Goal: Transaction & Acquisition: Purchase product/service

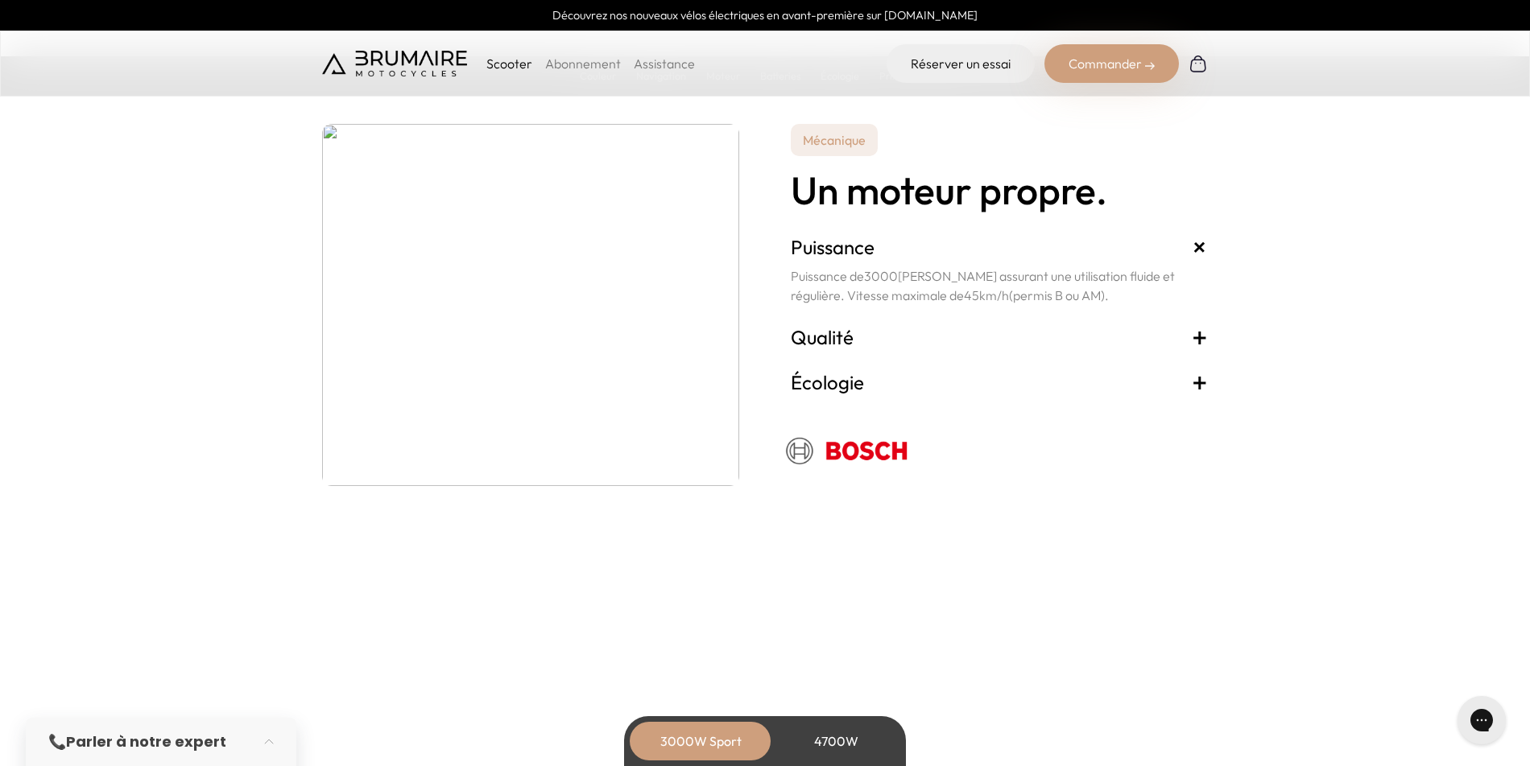
scroll to position [2818, 0]
click at [1121, 67] on div "Commander" at bounding box center [1111, 63] width 134 height 39
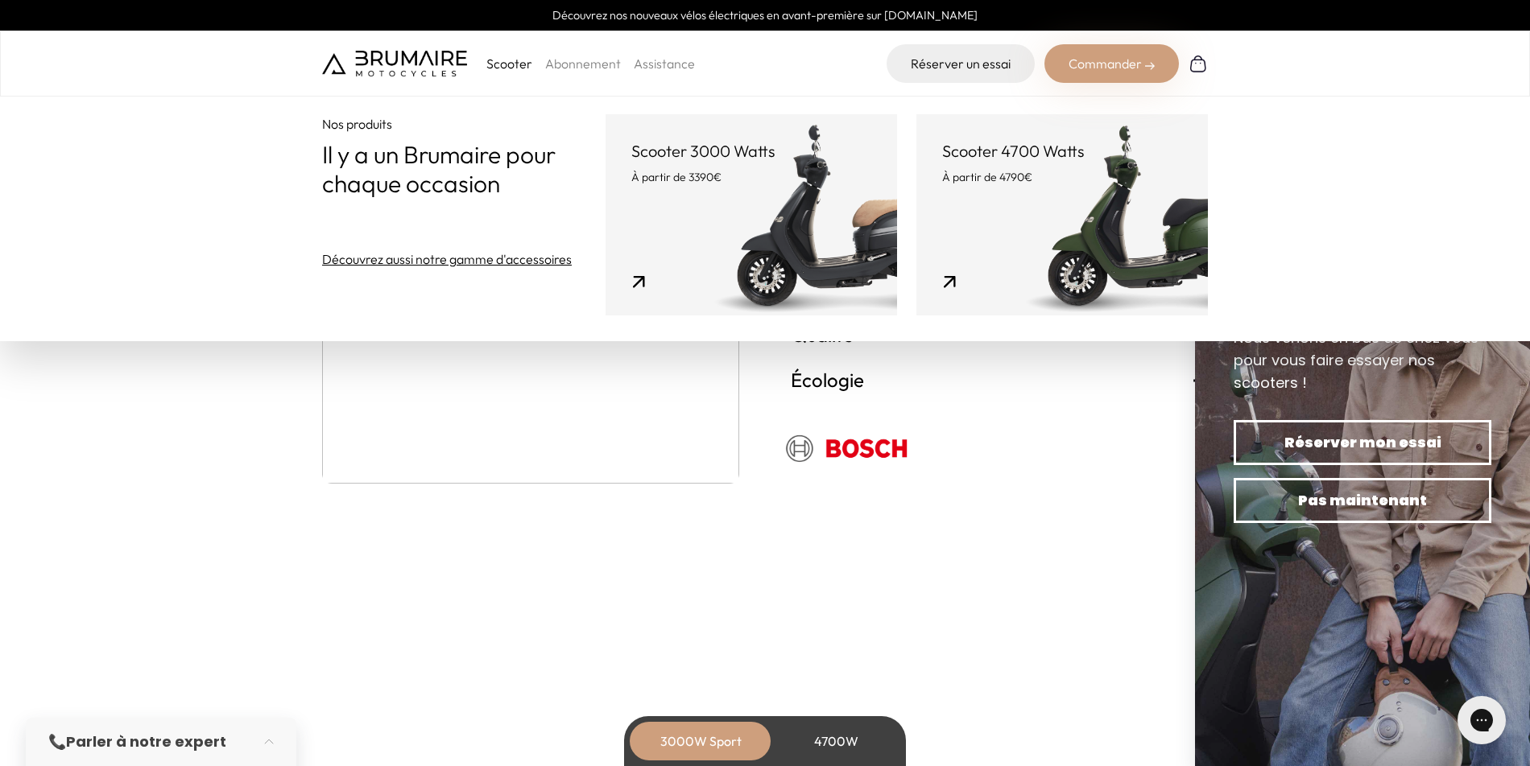
click at [761, 220] on link "Scooter 3000 Watts À partir de 3390€" at bounding box center [750, 214] width 291 height 201
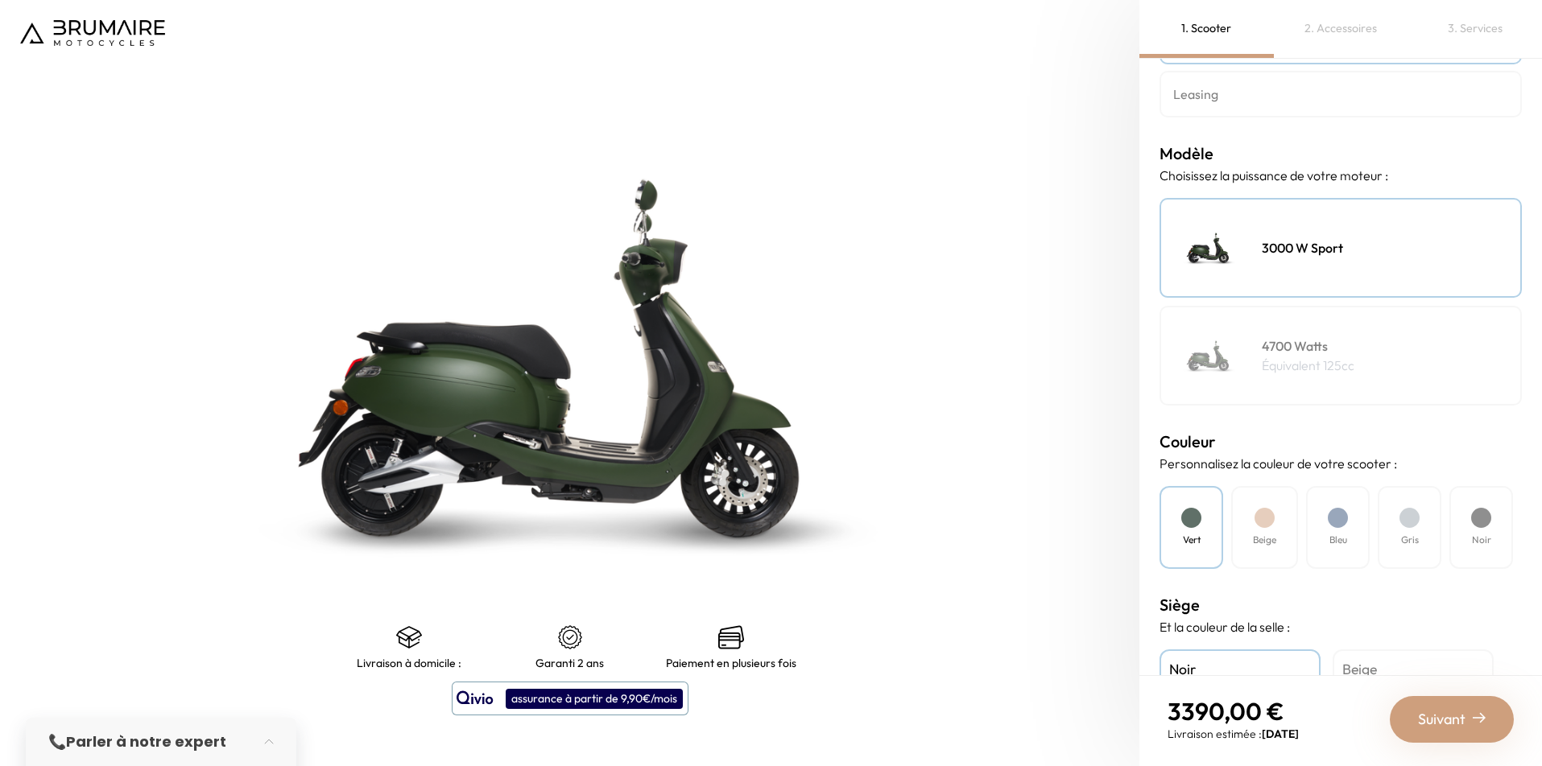
scroll to position [161, 0]
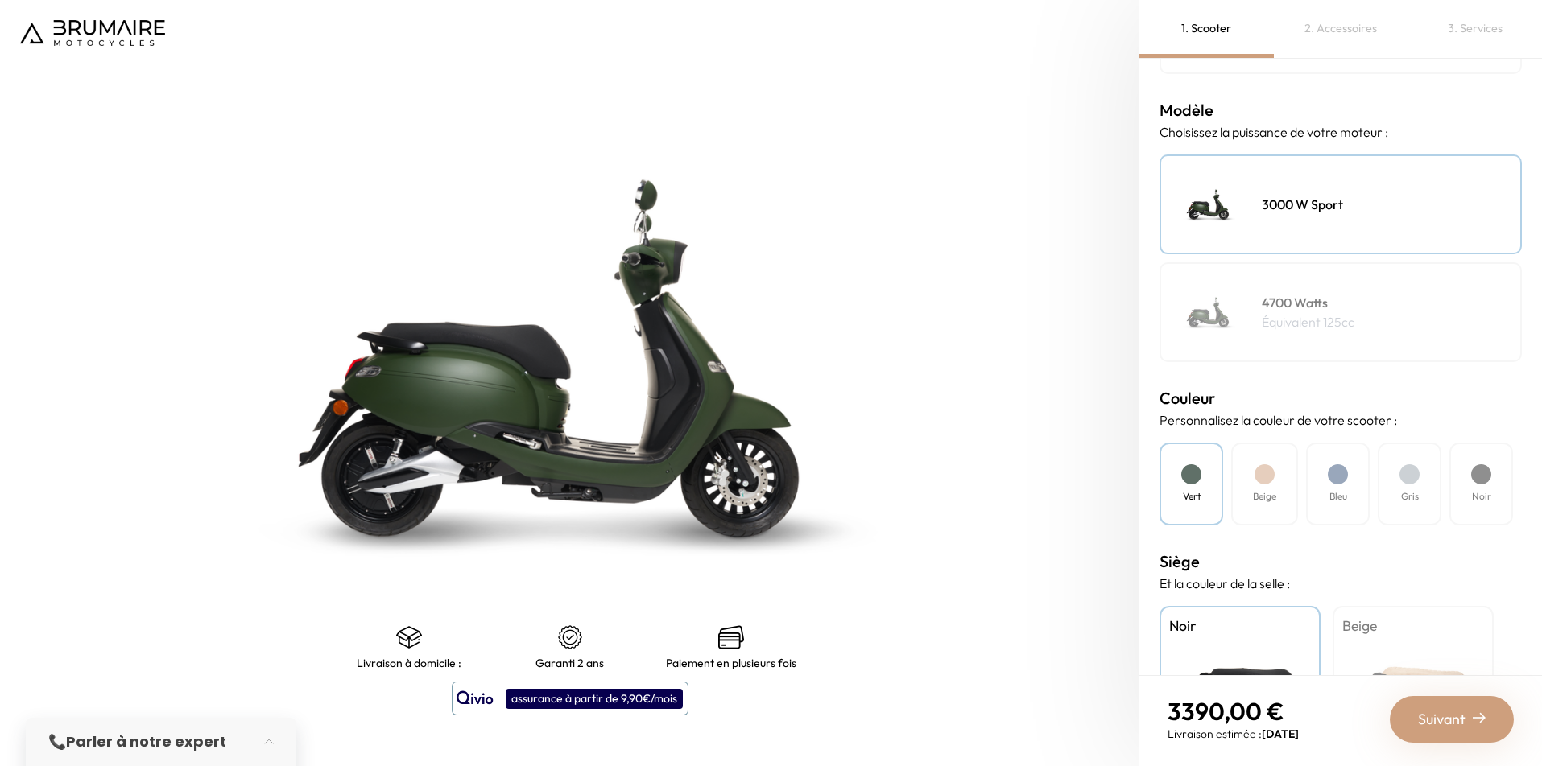
click at [1272, 492] on h4 "Beige" at bounding box center [1264, 496] width 23 height 14
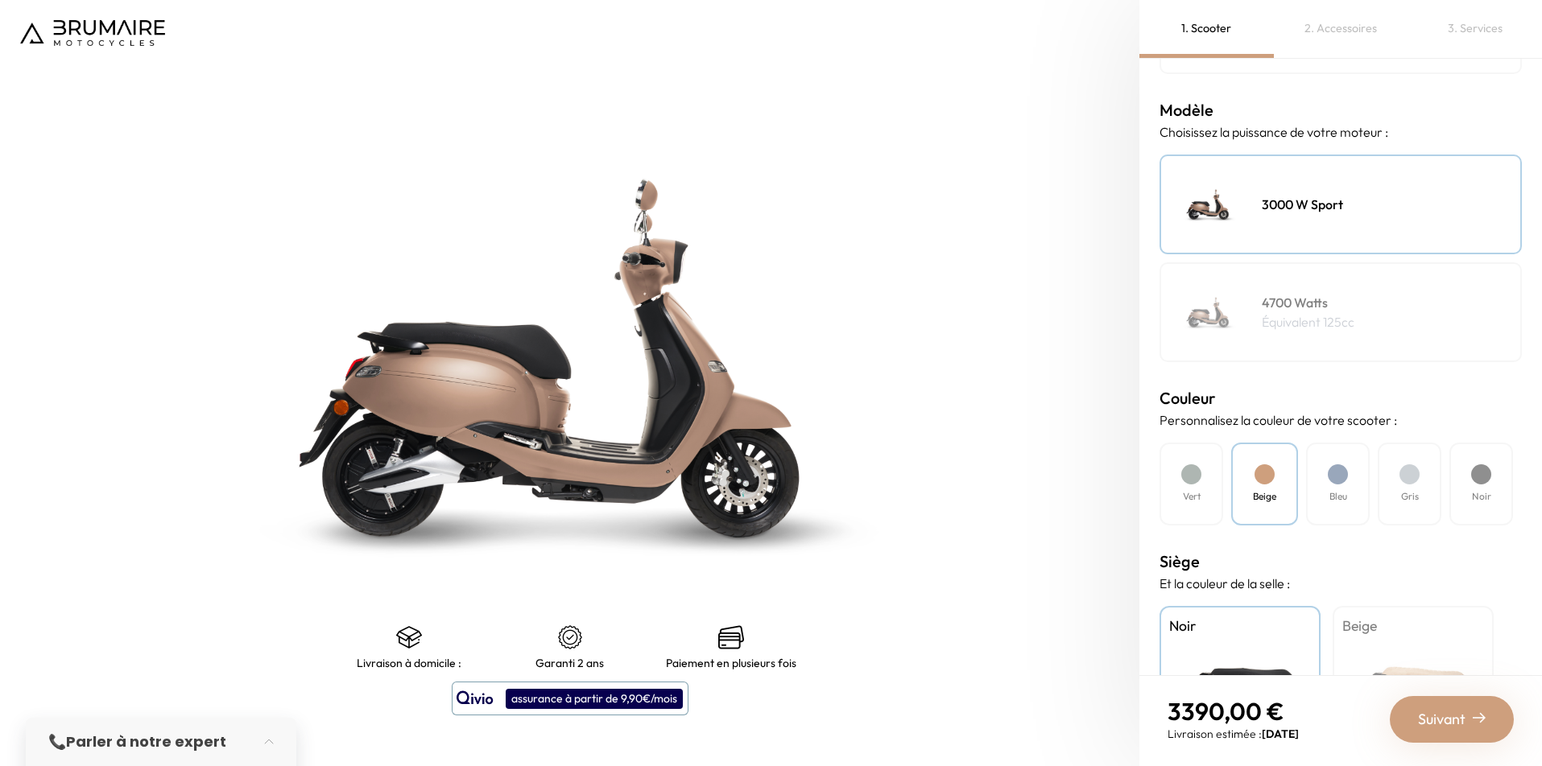
click at [1345, 481] on div at bounding box center [1338, 475] width 20 height 20
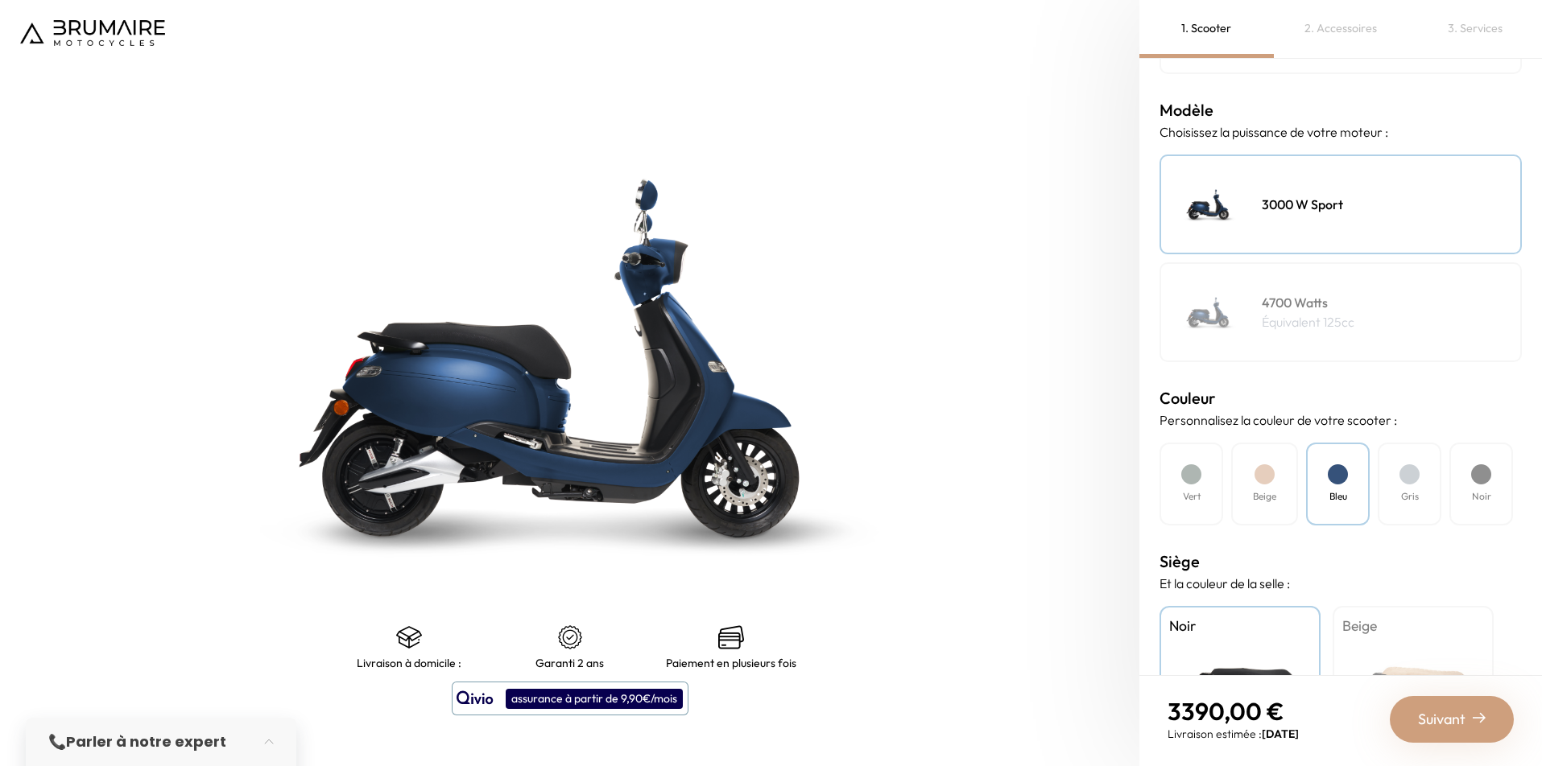
click at [1481, 480] on div at bounding box center [1481, 475] width 20 height 20
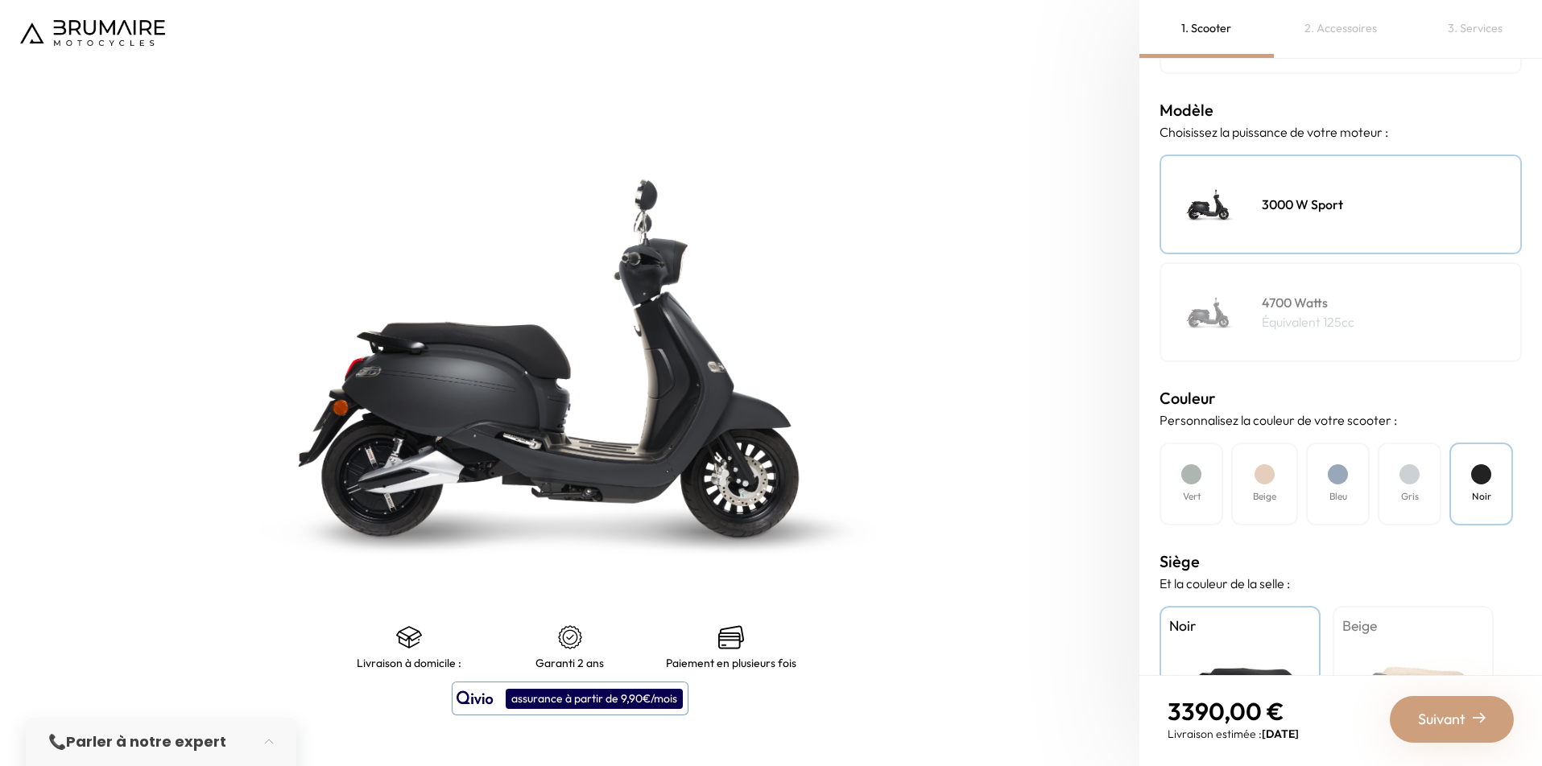
click at [1187, 491] on h4 "Vert" at bounding box center [1192, 496] width 18 height 14
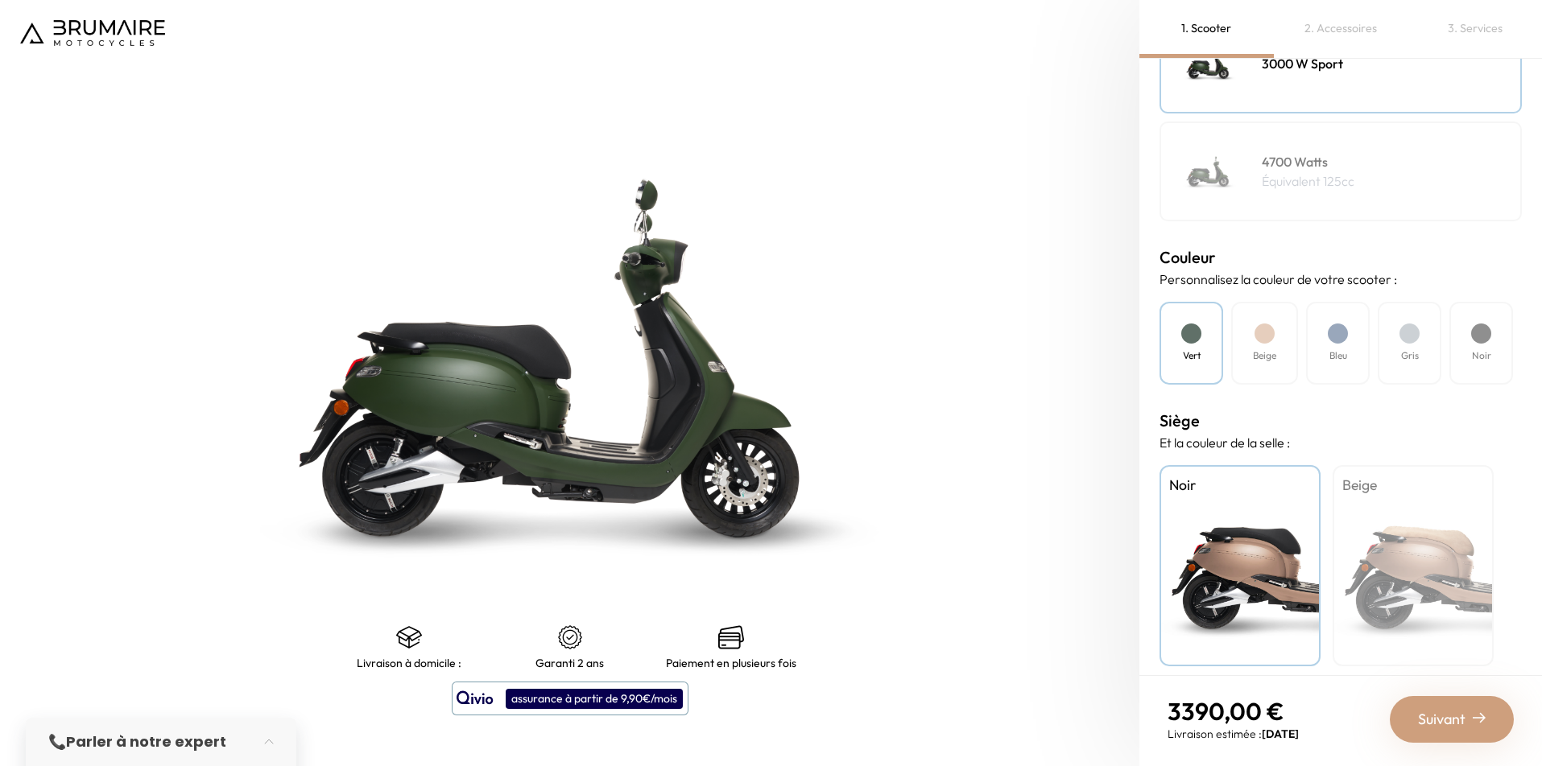
scroll to position [313, 0]
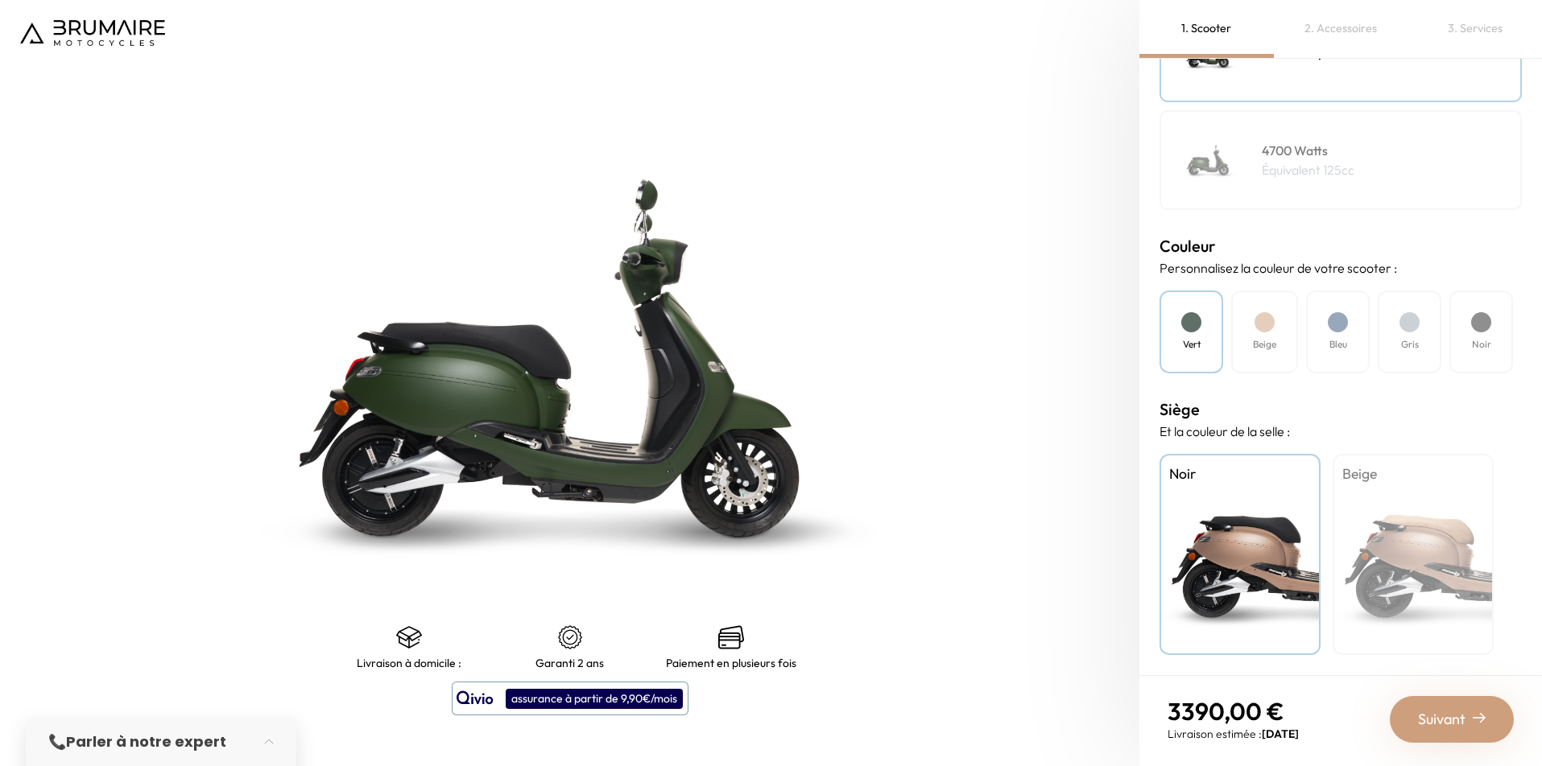
click at [1405, 567] on div "Beige" at bounding box center [1412, 554] width 161 height 201
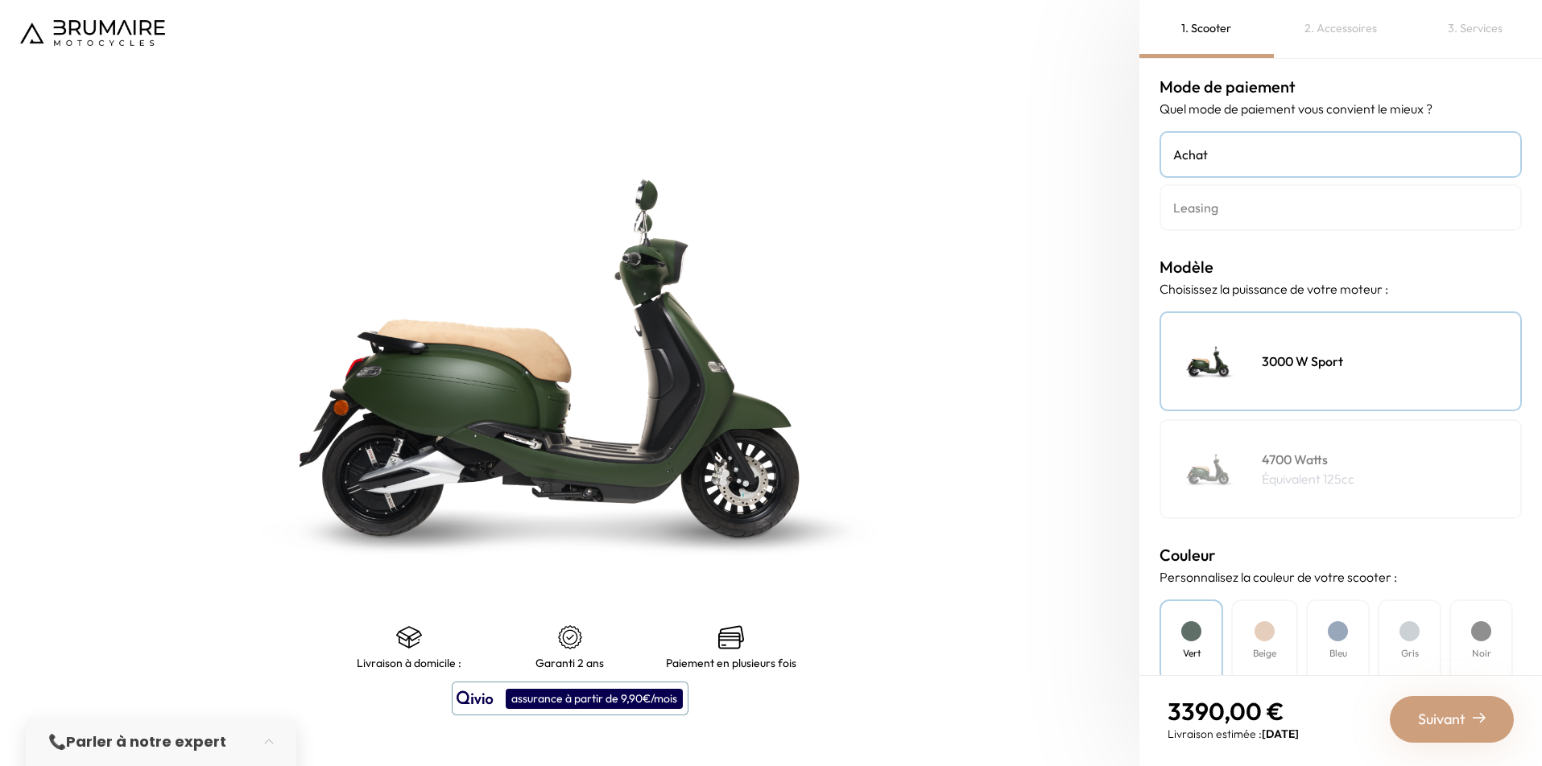
scroll to position [0, 0]
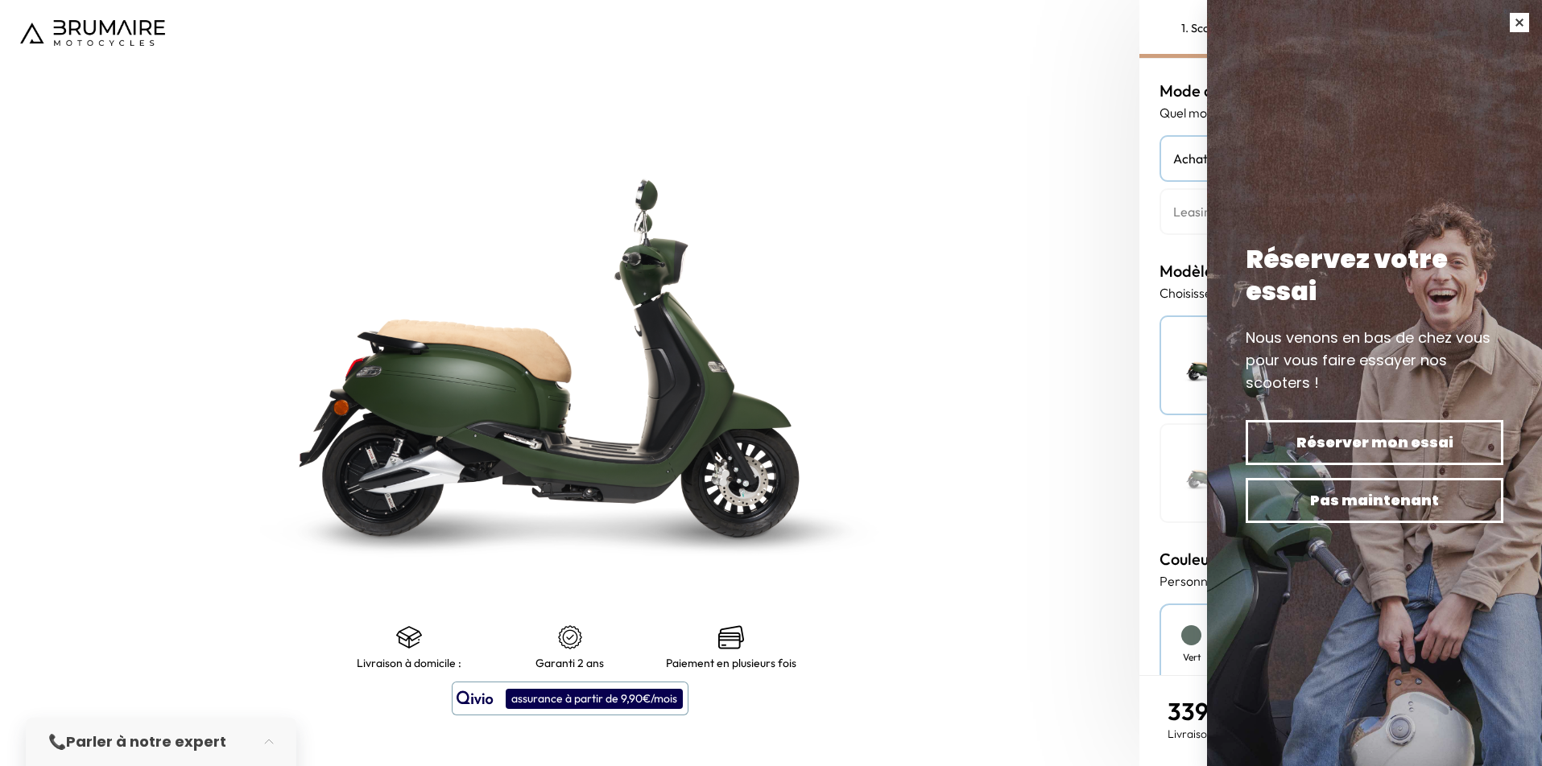
click at [1529, 25] on button "button" at bounding box center [1519, 22] width 45 height 45
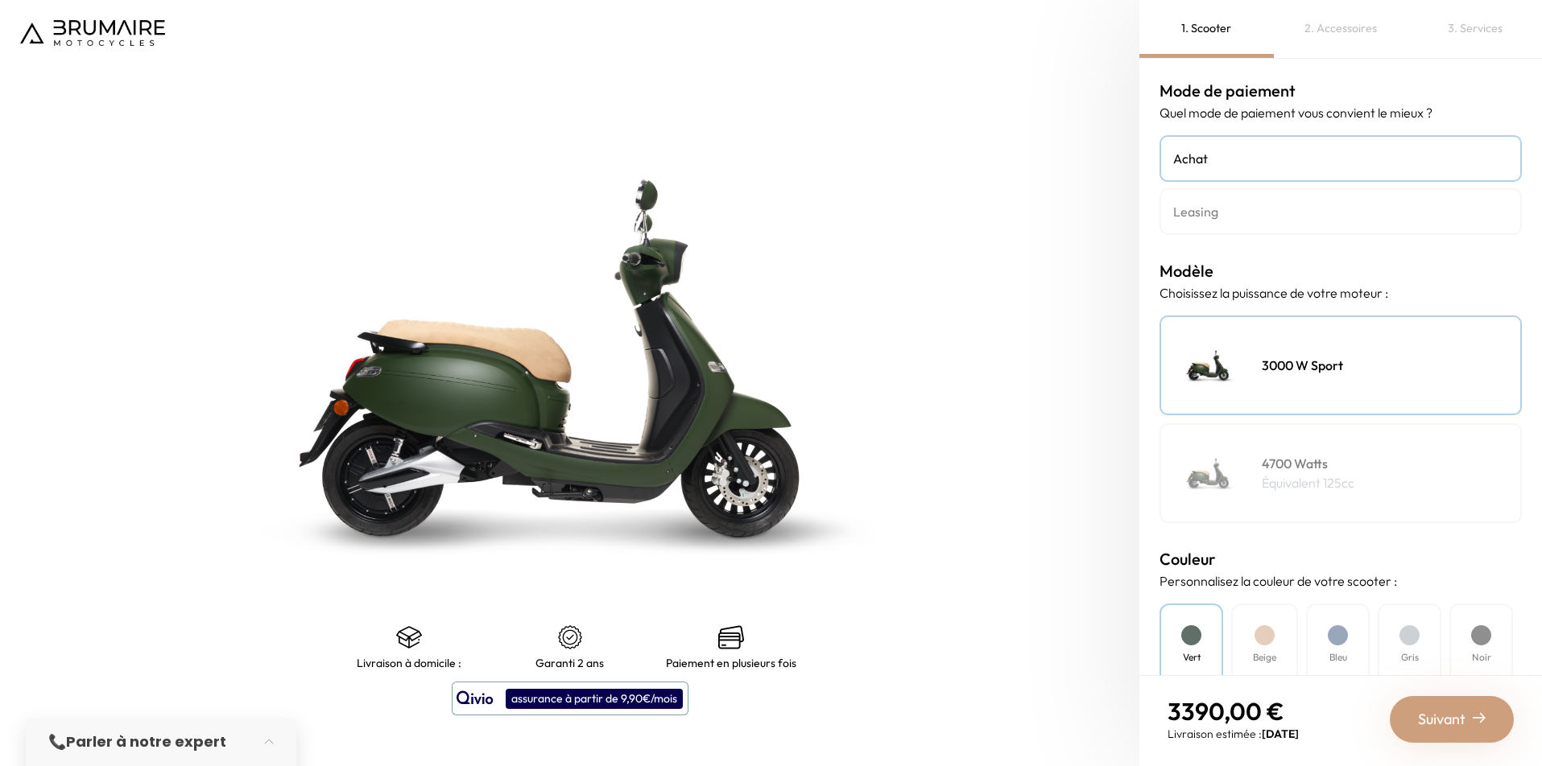
click at [1227, 221] on h4 "Leasing" at bounding box center [1340, 211] width 335 height 19
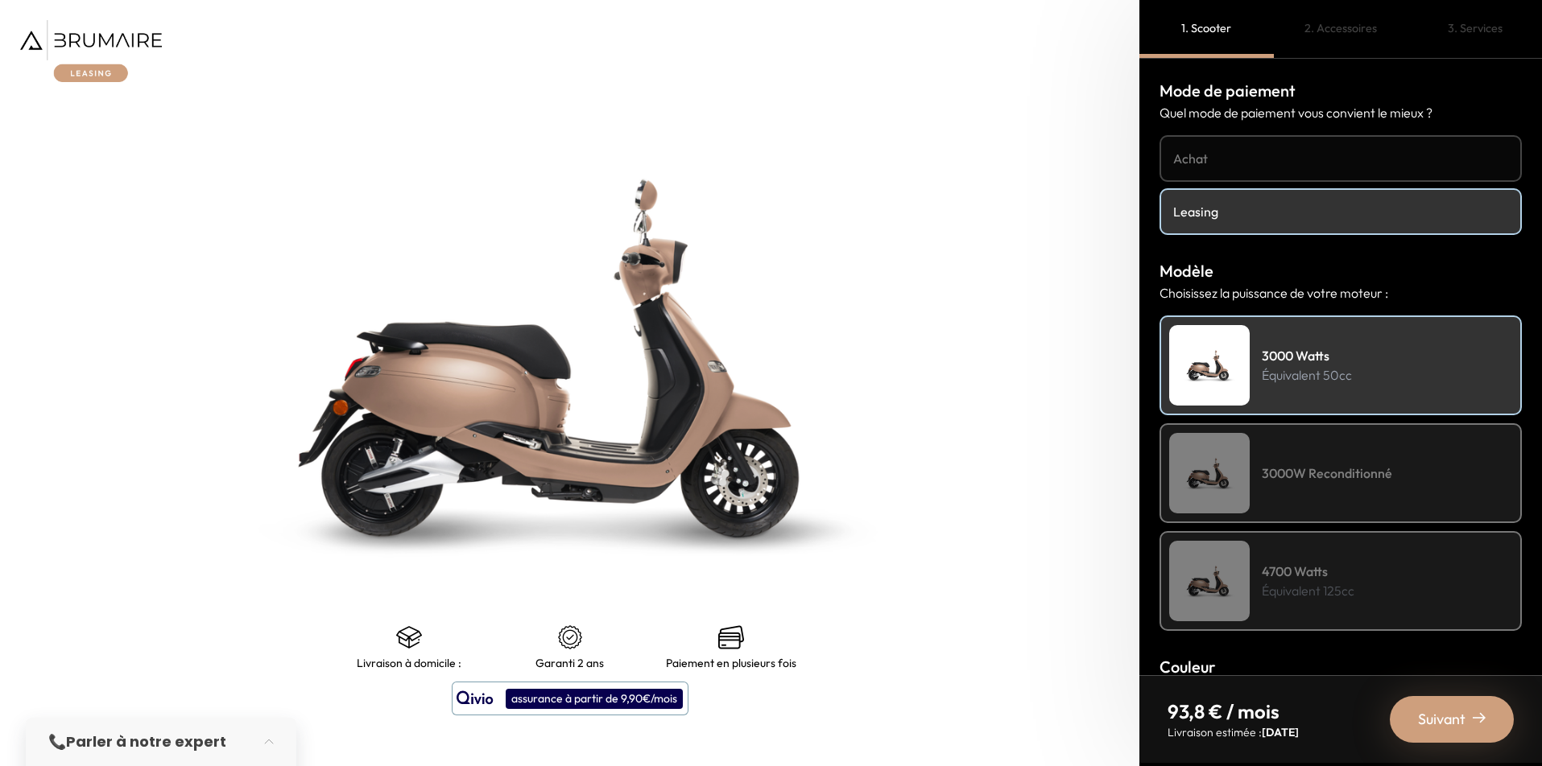
click at [1349, 481] on h4 "3000W Reconditionné" at bounding box center [1327, 473] width 130 height 19
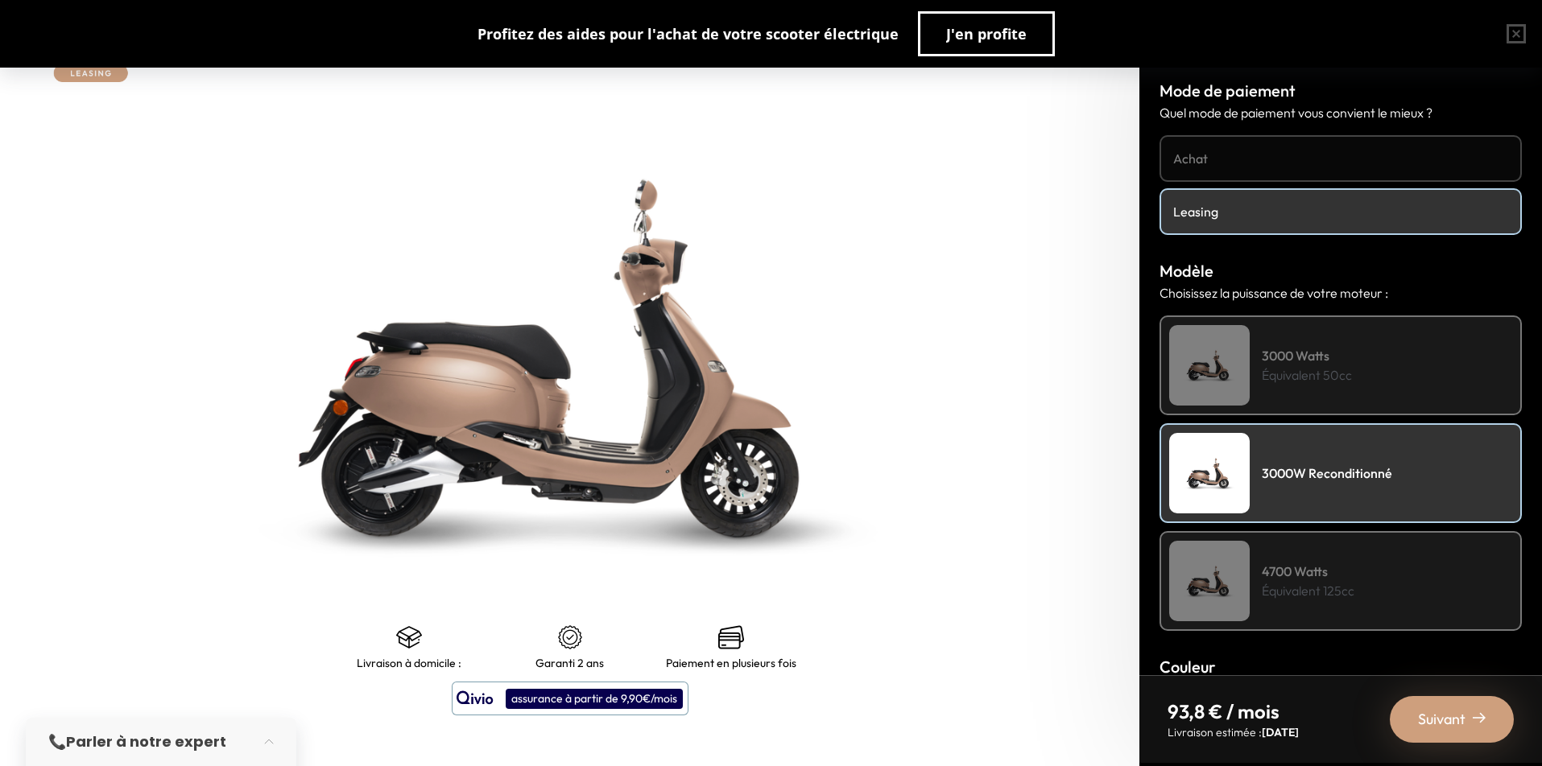
click at [1318, 372] on p "Équivalent 50cc" at bounding box center [1307, 374] width 90 height 19
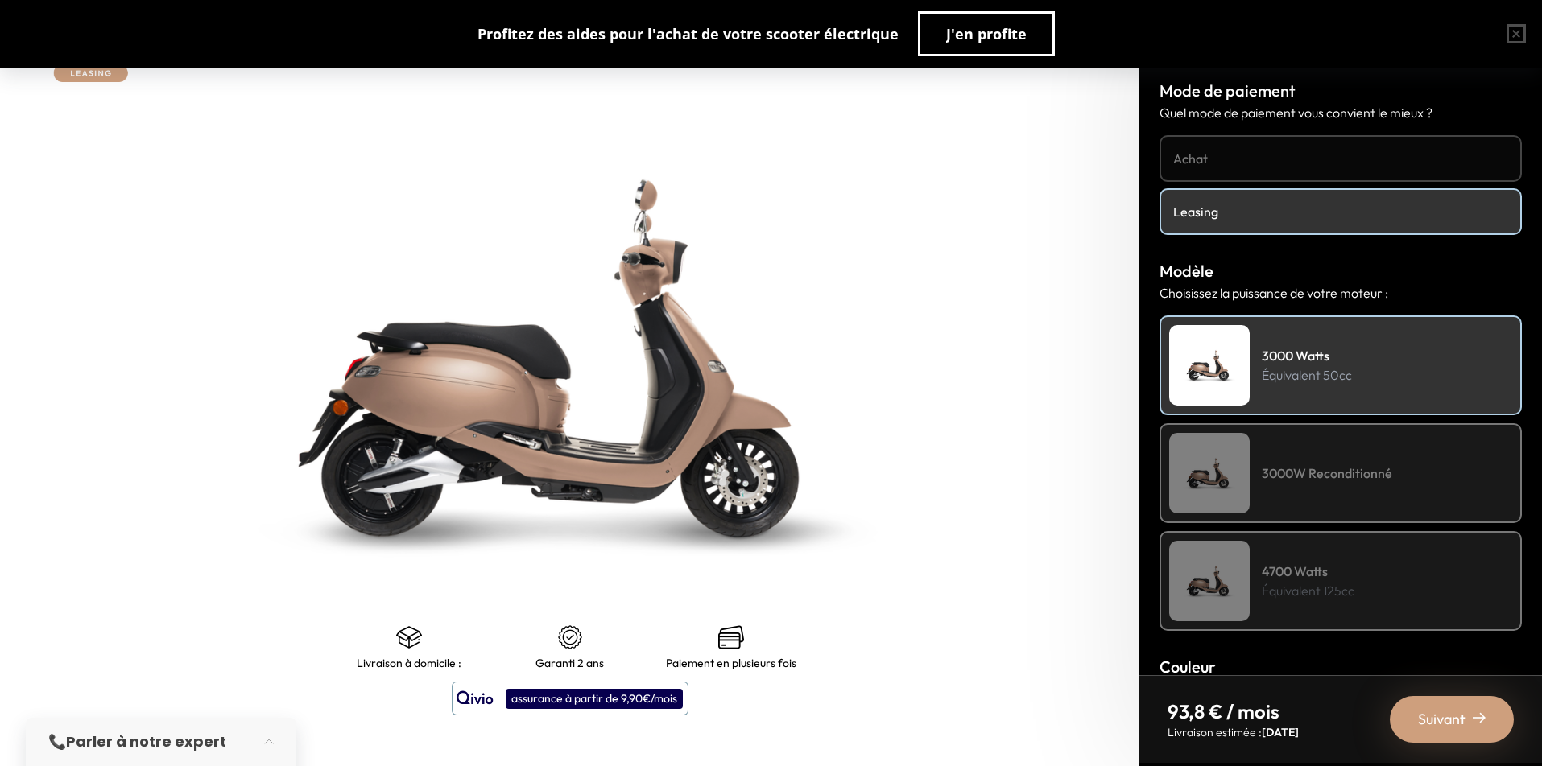
click at [1308, 495] on div "3000W Reconditionné" at bounding box center [1340, 473] width 362 height 100
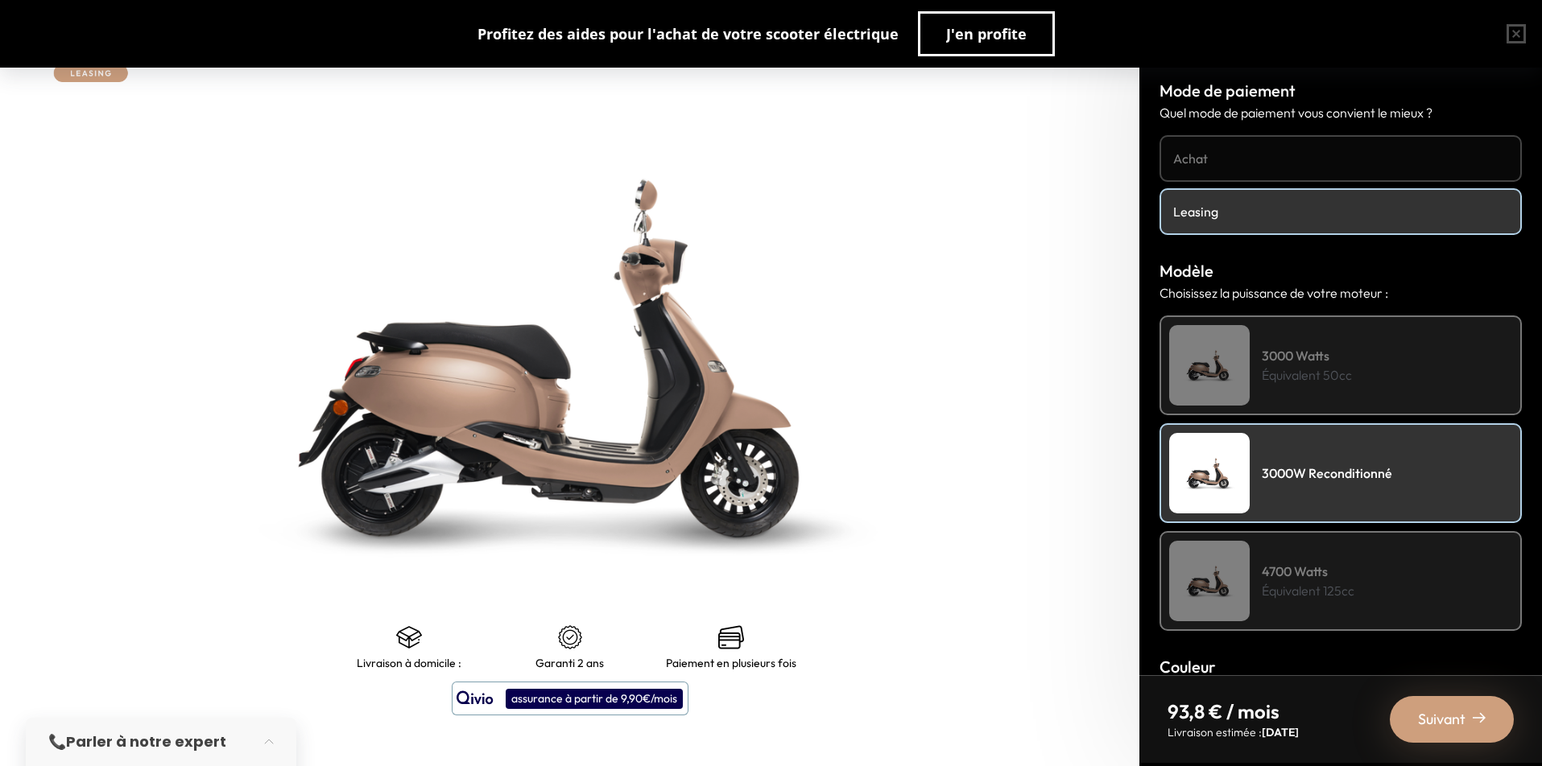
click at [1240, 152] on h4 "Achat" at bounding box center [1340, 158] width 335 height 19
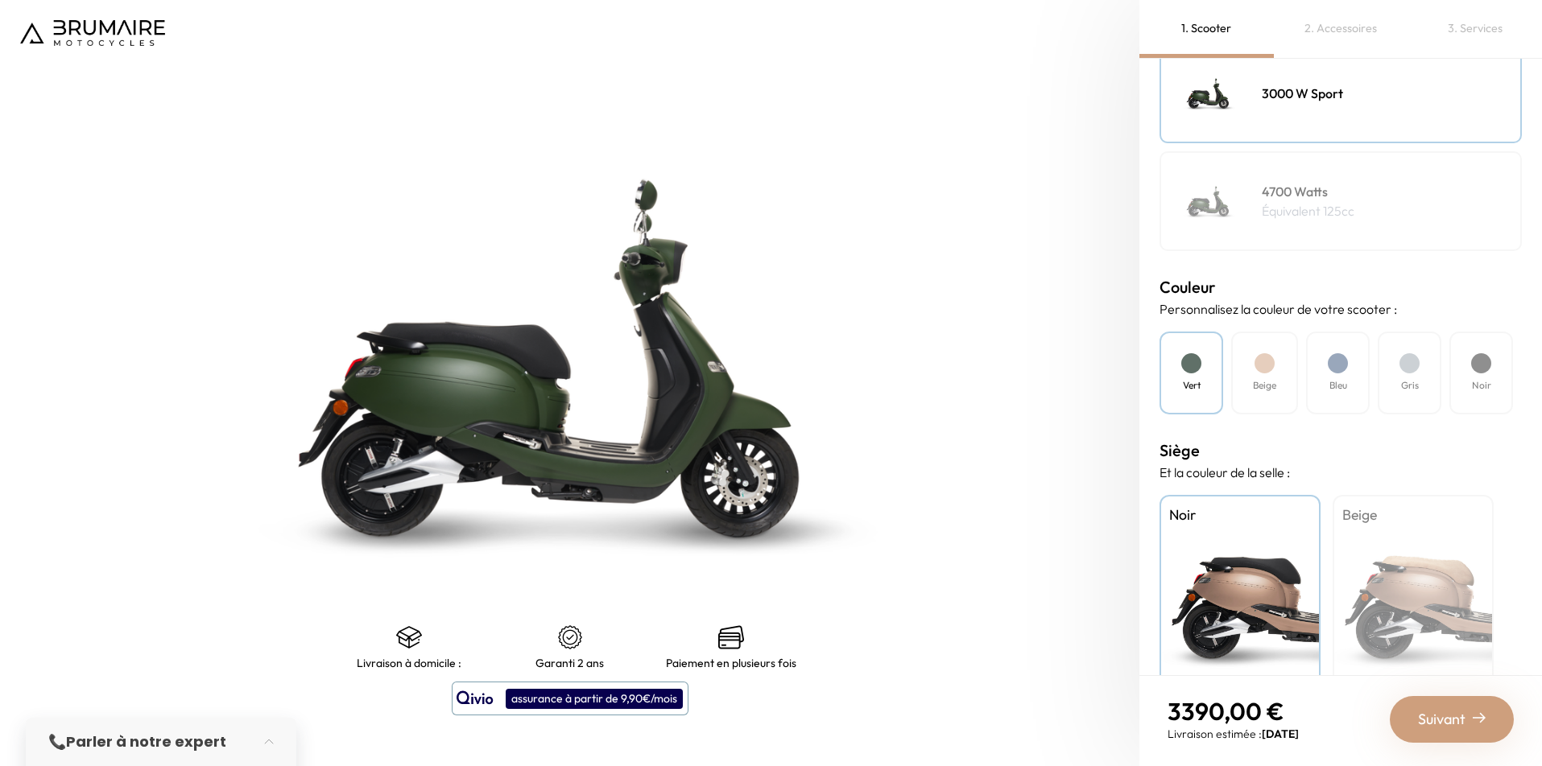
scroll to position [313, 0]
